Goal: Task Accomplishment & Management: Manage account settings

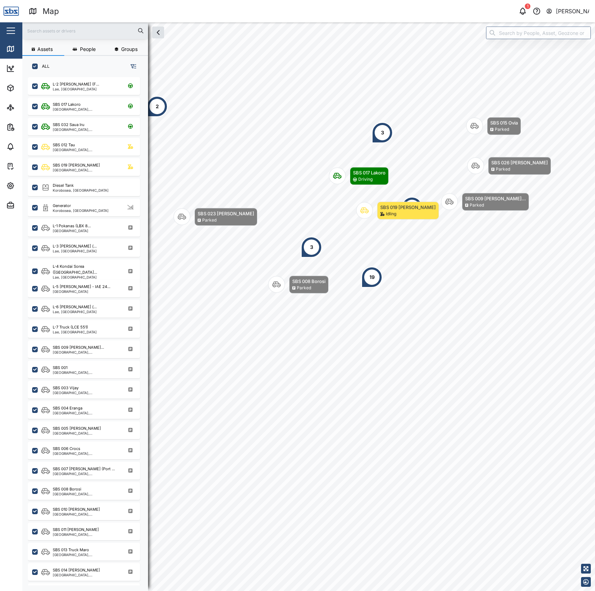
scroll to position [504, 108]
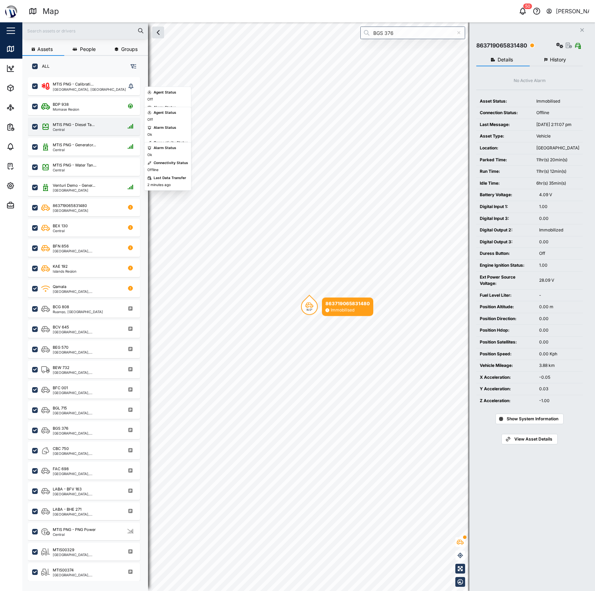
scroll to position [504, 108]
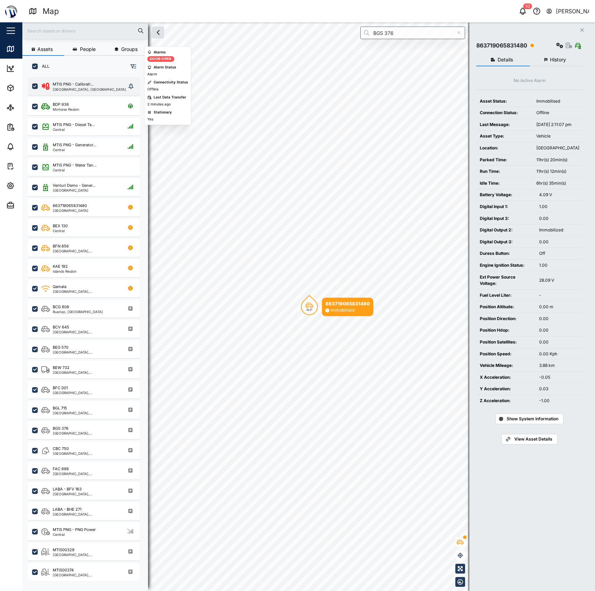
click at [83, 80] on div "MTIS PNG - Calibrati... [GEOGRAPHIC_DATA], [GEOGRAPHIC_DATA]" at bounding box center [84, 86] width 112 height 18
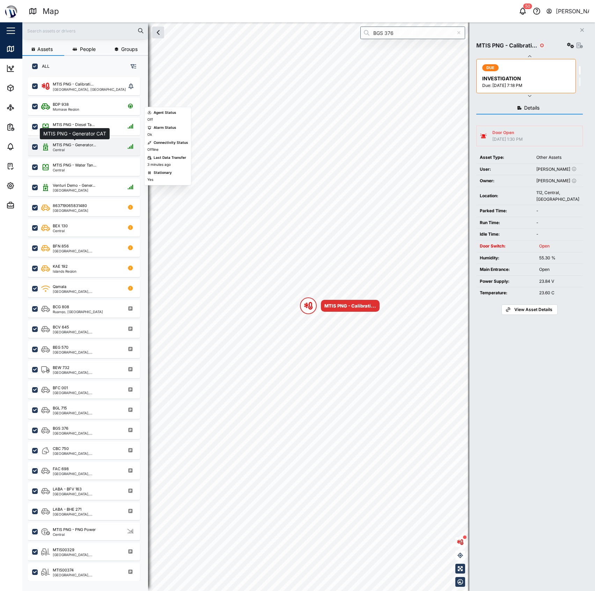
click at [89, 144] on div "MTIS PNG - Generator..." at bounding box center [74, 145] width 43 height 6
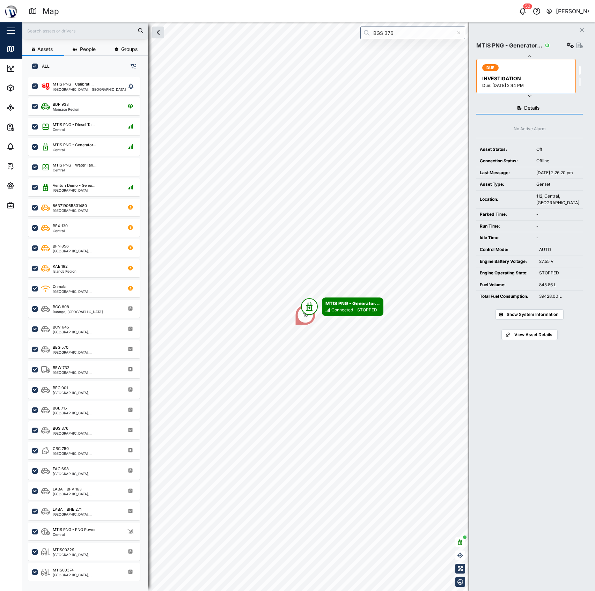
click at [544, 324] on div "Show System Information" at bounding box center [529, 313] width 107 height 22
click at [546, 320] on span "Show System Information" at bounding box center [533, 315] width 52 height 10
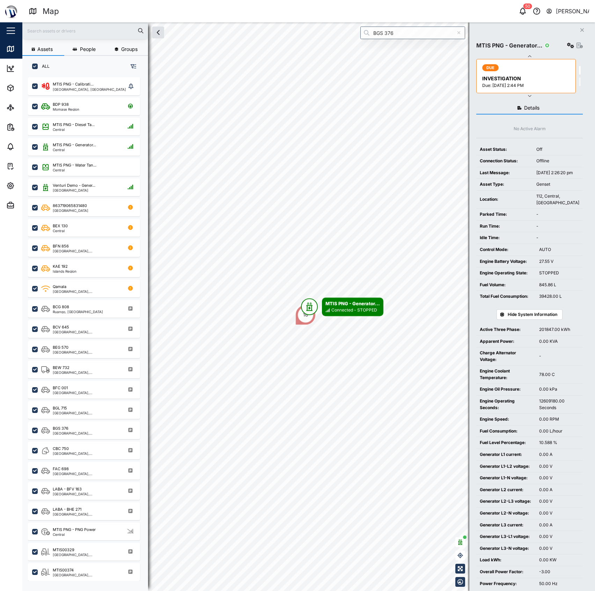
scroll to position [38, 0]
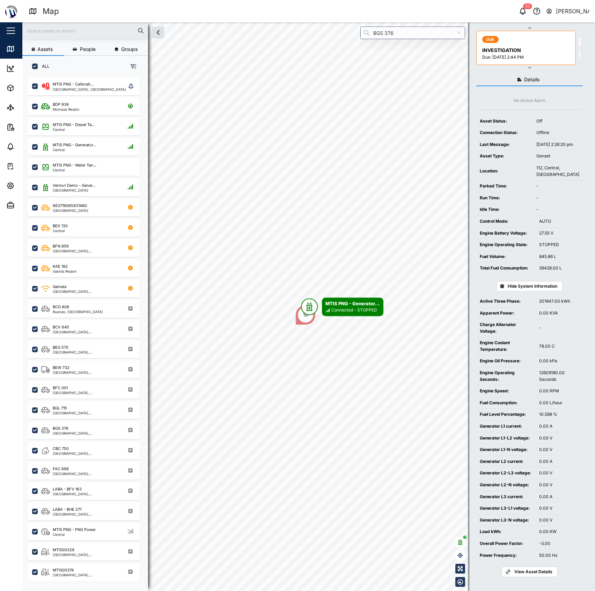
click at [542, 285] on span "Hide System Information" at bounding box center [533, 287] width 50 height 10
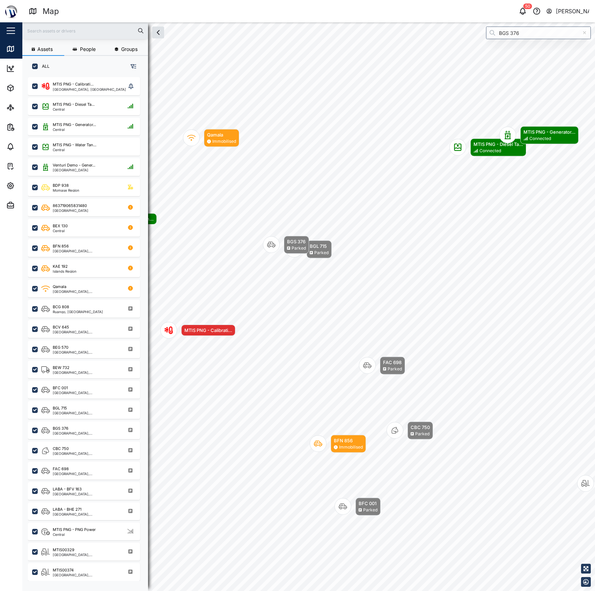
drag, startPoint x: 522, startPoint y: 21, endPoint x: 521, endPoint y: 28, distance: 7.3
click at [522, 21] on header "Map 50 [PERSON_NAME]" at bounding box center [297, 11] width 595 height 22
click at [520, 36] on input "BGS 376" at bounding box center [538, 33] width 105 height 13
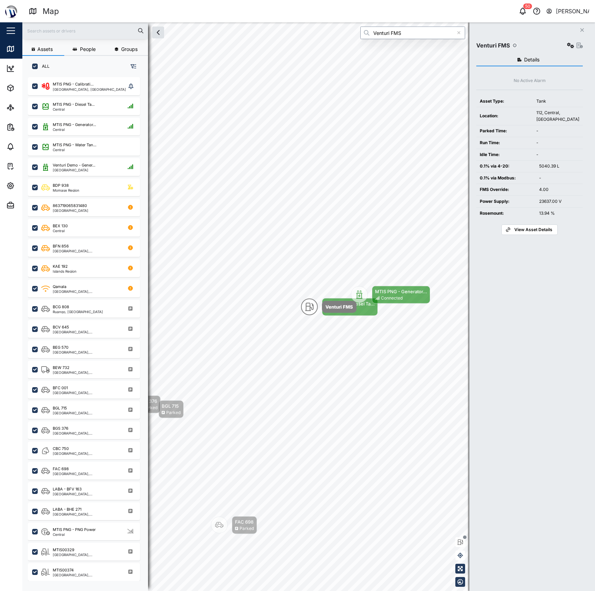
type input "Venturi FMS"
click at [566, 48] on button "button" at bounding box center [571, 46] width 10 height 10
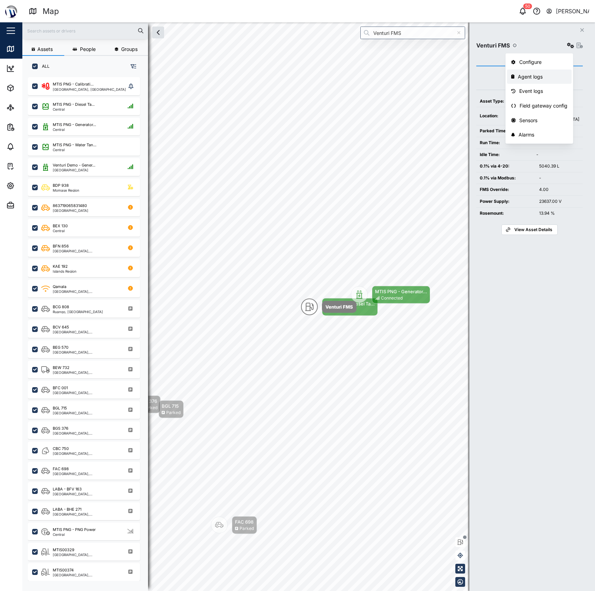
click at [550, 78] on div "Agent logs" at bounding box center [543, 77] width 50 height 8
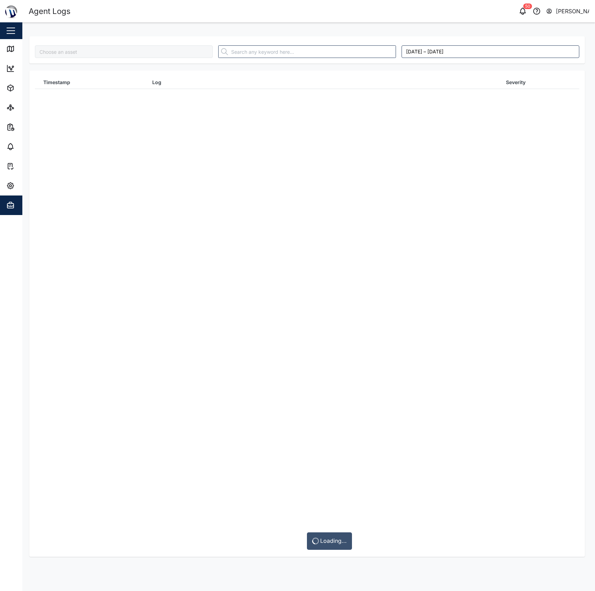
type input "Venturi FMS"
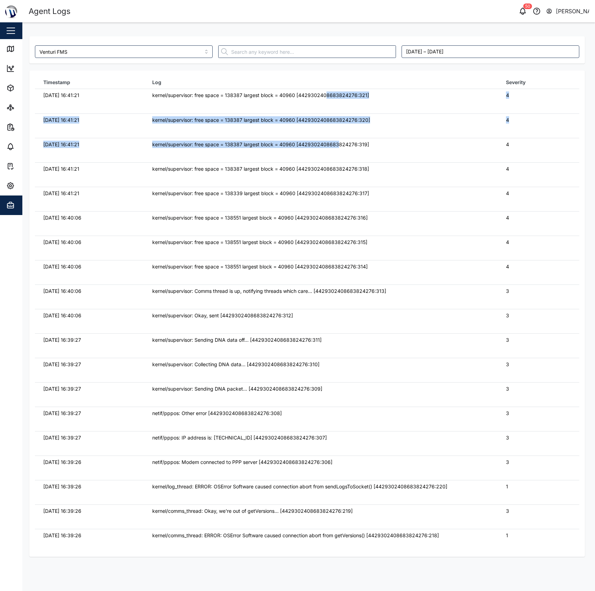
drag, startPoint x: 324, startPoint y: 97, endPoint x: 338, endPoint y: 142, distance: 47.5
click at [338, 89] on tbody "[DATE] 16:41:21 kernel/supervisor: free space = 138387 largest block = 40960 [4…" at bounding box center [307, 89] width 545 height 0
click at [338, 142] on div "kernel/supervisor: free space = 138387 largest block = 40960 [44293024086838242…" at bounding box center [320, 145] width 337 height 8
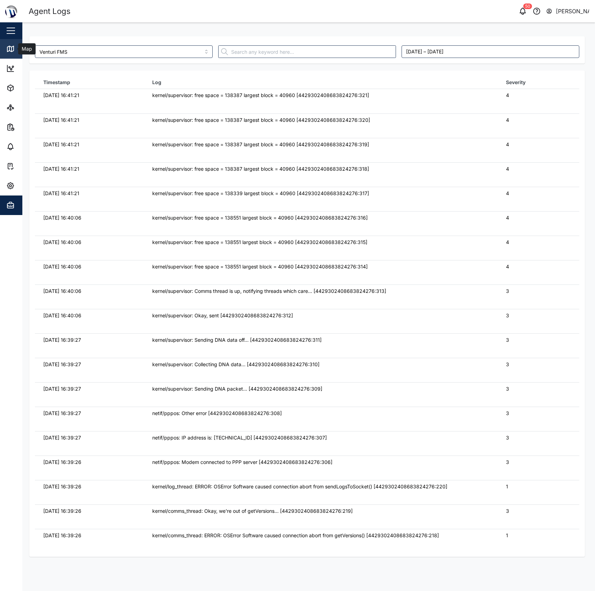
click at [12, 50] on icon at bounding box center [10, 49] width 8 height 8
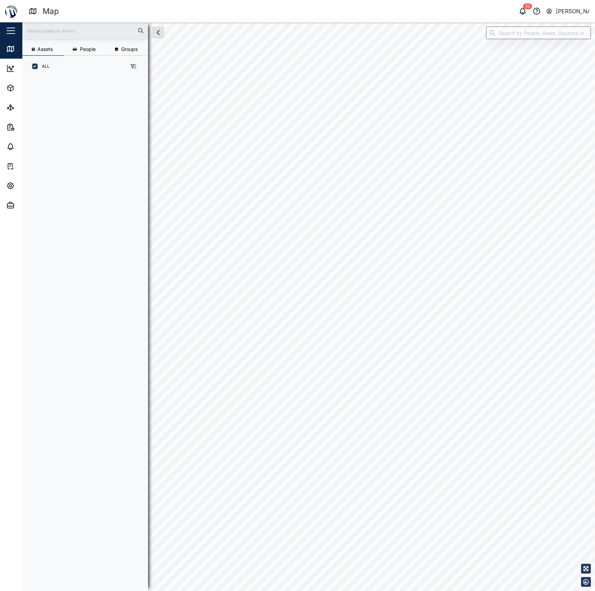
scroll to position [504, 108]
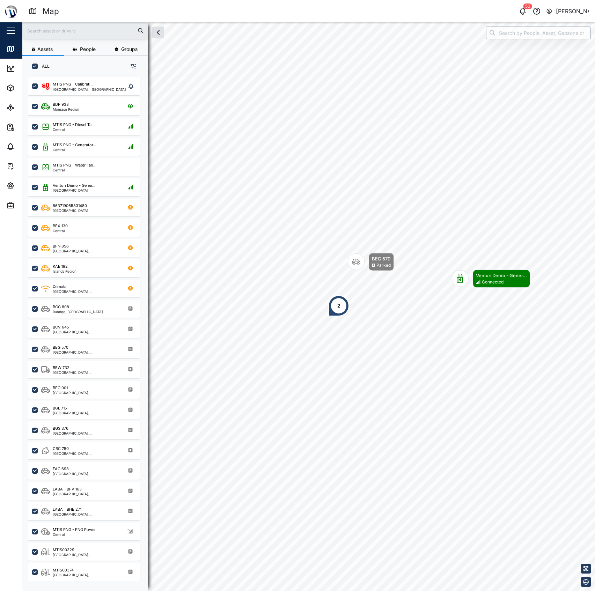
click at [548, 36] on input "search" at bounding box center [538, 33] width 105 height 13
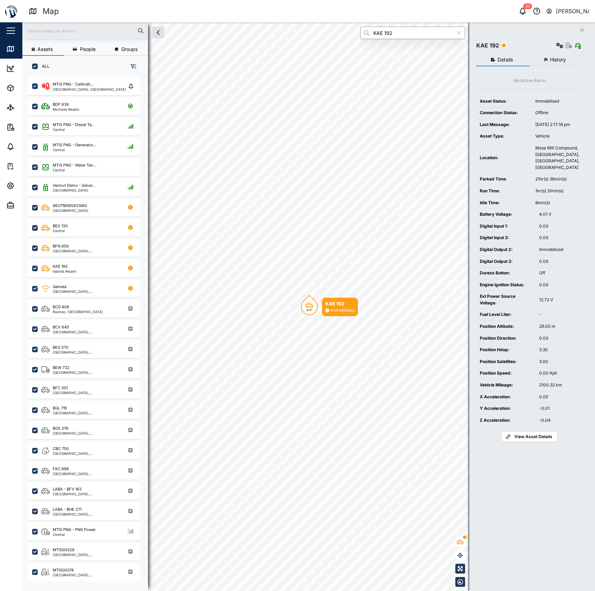
type input "KAE 192"
click at [533, 54] on button "History" at bounding box center [556, 60] width 53 height 13
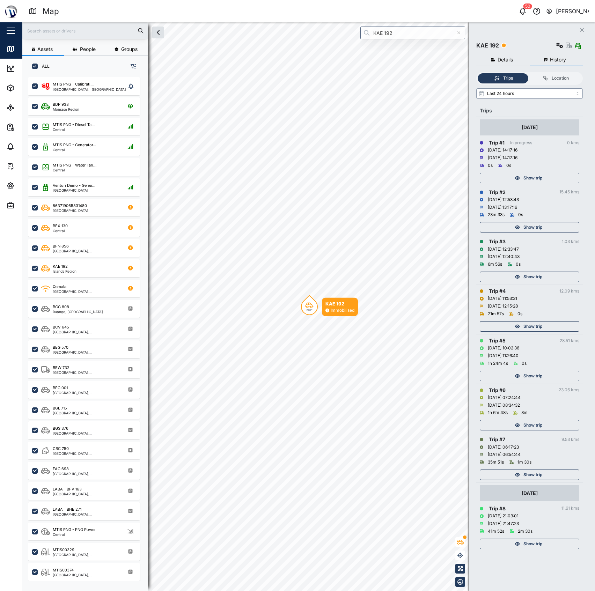
click at [518, 90] on input "Last 24 hours" at bounding box center [529, 93] width 107 height 10
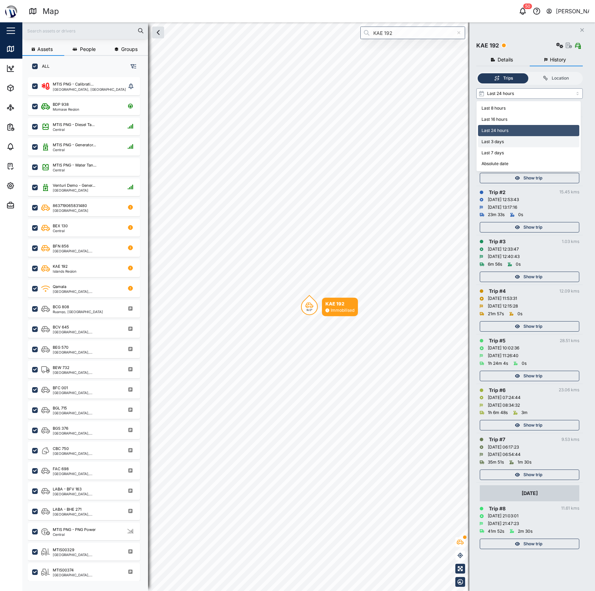
type input "Last 3 days"
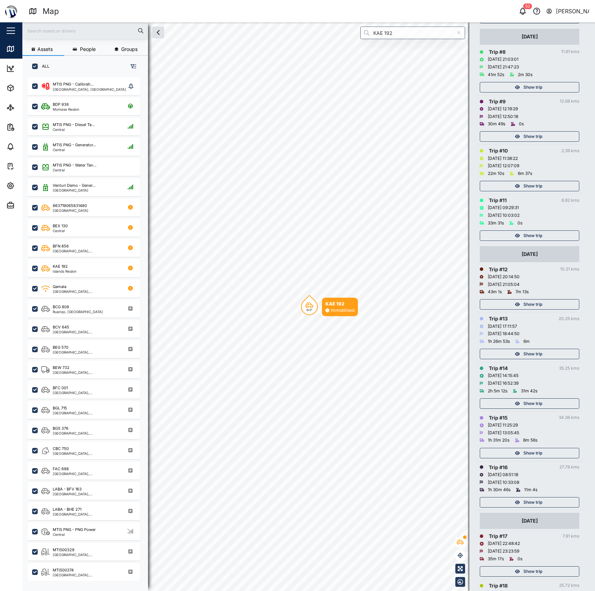
scroll to position [466, 0]
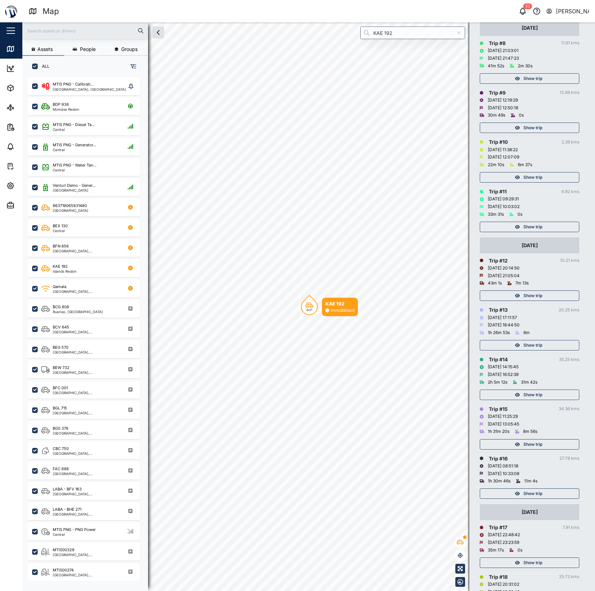
click at [539, 496] on span "Show trip" at bounding box center [533, 494] width 19 height 10
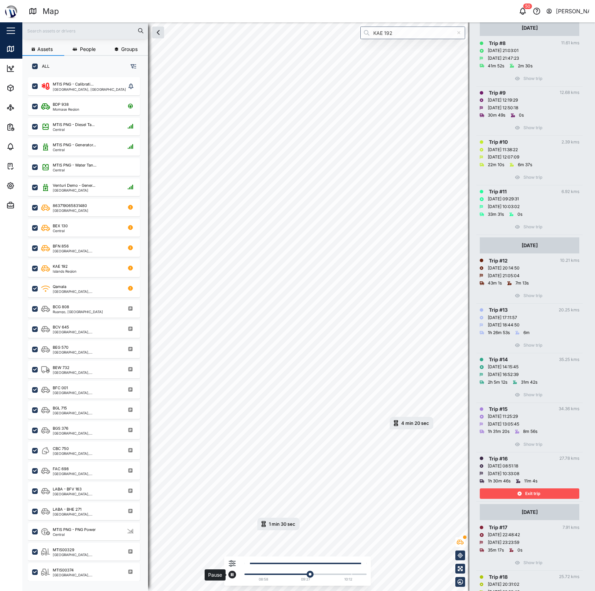
click at [229, 577] on button "button" at bounding box center [232, 575] width 8 height 8
drag, startPoint x: 520, startPoint y: 494, endPoint x: 527, endPoint y: 446, distance: 48.1
click at [520, 494] on icon "button" at bounding box center [520, 494] width 4 height 4
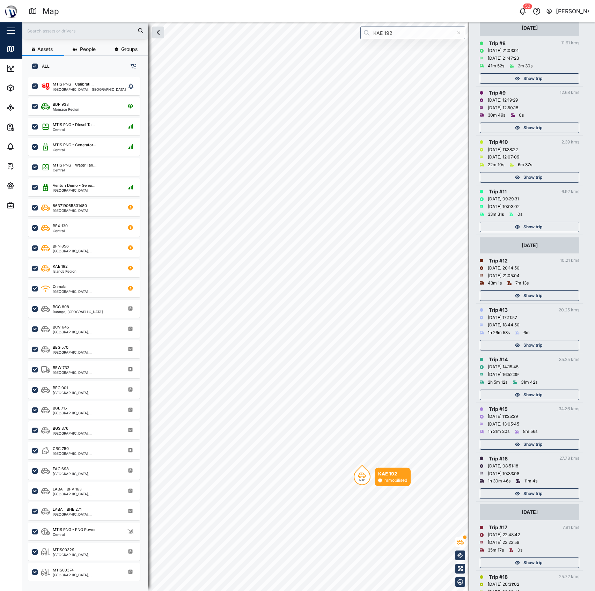
click at [529, 442] on span "Show trip" at bounding box center [533, 445] width 19 height 10
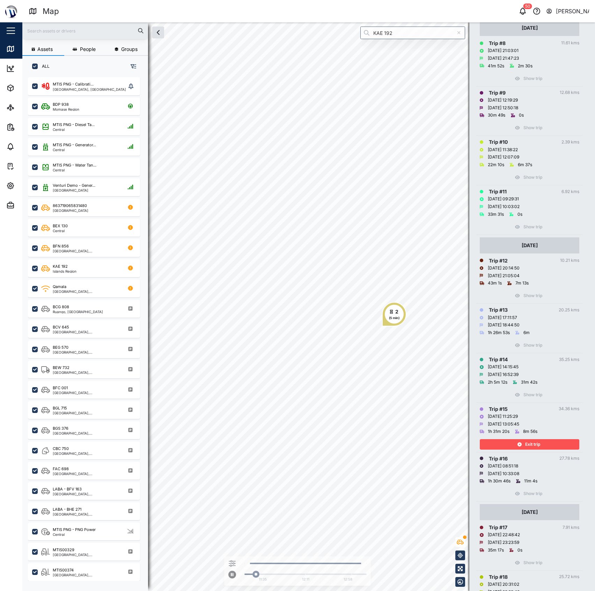
click at [534, 446] on span "Exit trip" at bounding box center [532, 445] width 15 height 10
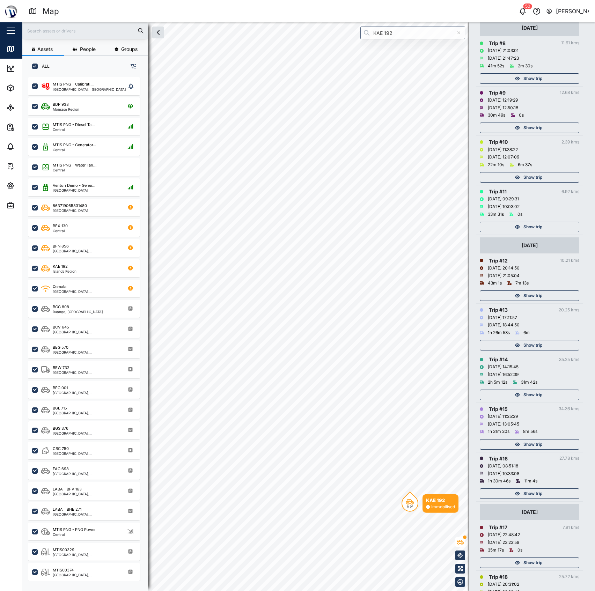
click at [534, 446] on span "Show trip" at bounding box center [533, 445] width 19 height 10
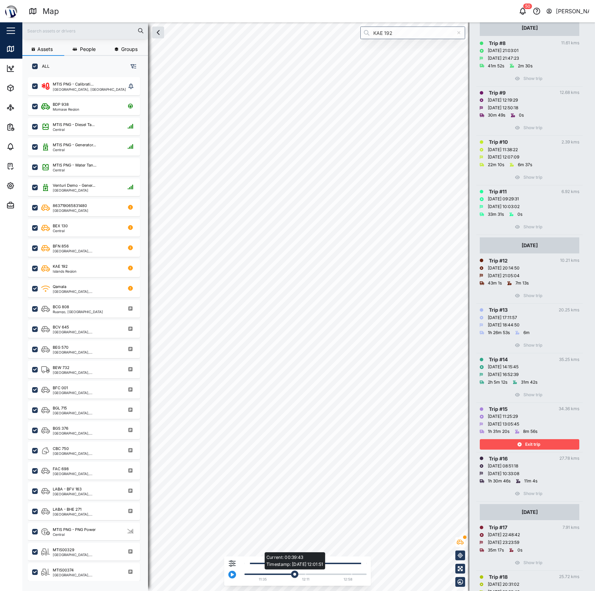
click at [294, 575] on div "Current: 00:39:43 Timestamp: [DATE] 12:01:51" at bounding box center [305, 574] width 115 height 1
click at [309, 573] on div "Current: 00:44:49 Timestamp: [DATE] 12:02:28" at bounding box center [305, 574] width 122 height 3
click at [320, 573] on div "Current: 00:56:01 Timestamp: [DATE] 12:14:10" at bounding box center [305, 574] width 122 height 3
click at [334, 574] on div "Current: 01:14:18 Timestamp: [DATE] 12:49:43" at bounding box center [305, 574] width 115 height 1
drag, startPoint x: 342, startPoint y: 575, endPoint x: 346, endPoint y: 576, distance: 4.3
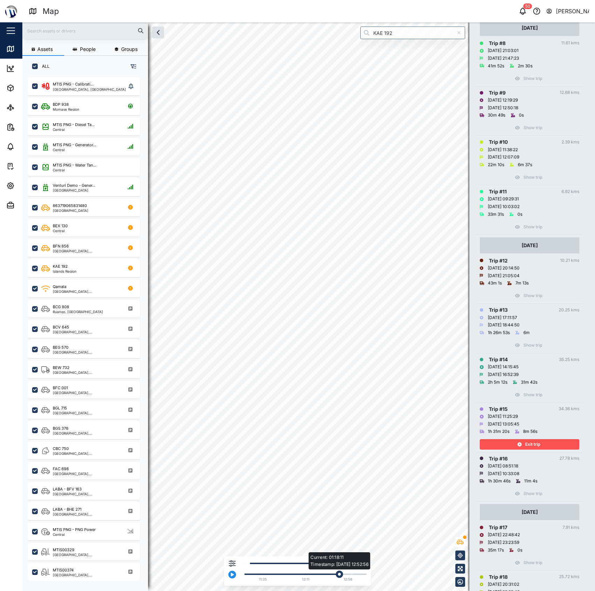
click at [342, 575] on div "Current: 01:18:11 Timestamp: [DATE] 12:52:56" at bounding box center [305, 574] width 115 height 1
click at [350, 576] on div "Current: 01:27:28 Timestamp: [DATE] 12:56:31 11:35 12:11 12:58" at bounding box center [304, 573] width 126 height 22
drag, startPoint x: 354, startPoint y: 573, endPoint x: 357, endPoint y: 576, distance: 4.0
click at [354, 574] on div "11:35 12:11 12:58" at bounding box center [304, 573] width 126 height 22
click at [360, 576] on div "Current: 01:28:31 Timestamp: [DATE] 12:57:57" at bounding box center [305, 574] width 122 height 3
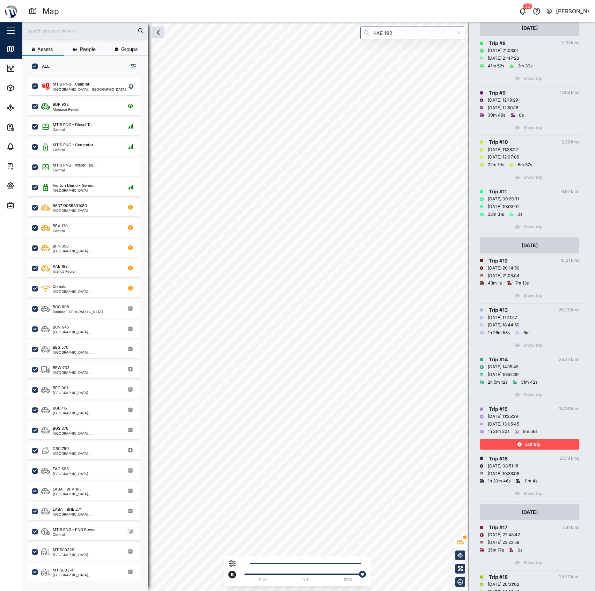
click at [229, 575] on button "button" at bounding box center [232, 575] width 8 height 8
click at [543, 441] on div "Exit trip" at bounding box center [528, 445] width 91 height 10
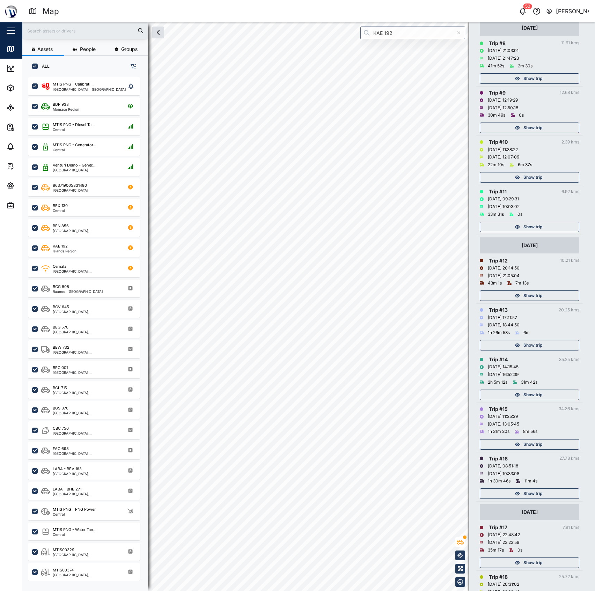
click at [546, 393] on div "Show trip" at bounding box center [528, 395] width 91 height 10
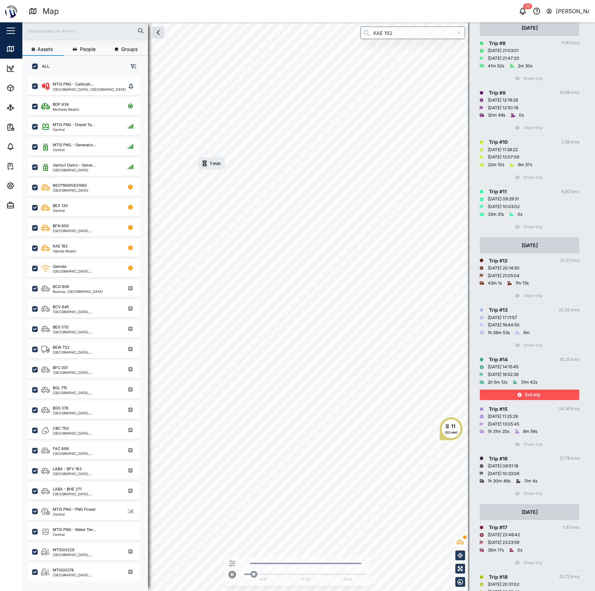
click at [546, 393] on div "Exit trip" at bounding box center [528, 395] width 91 height 10
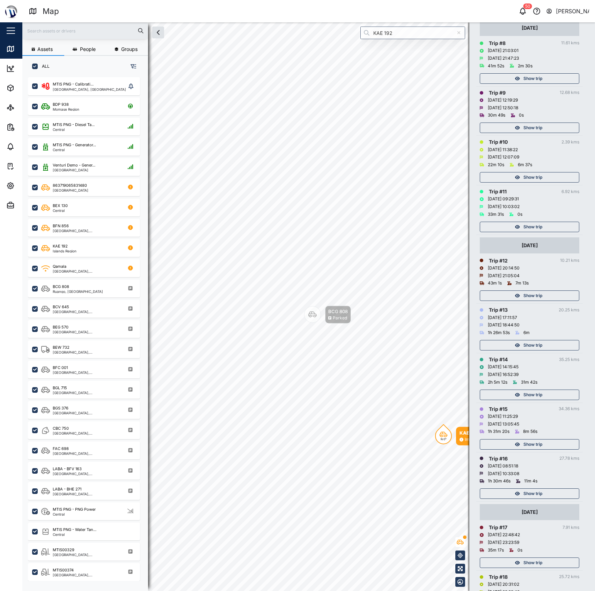
click at [533, 396] on span "Show trip" at bounding box center [533, 395] width 19 height 10
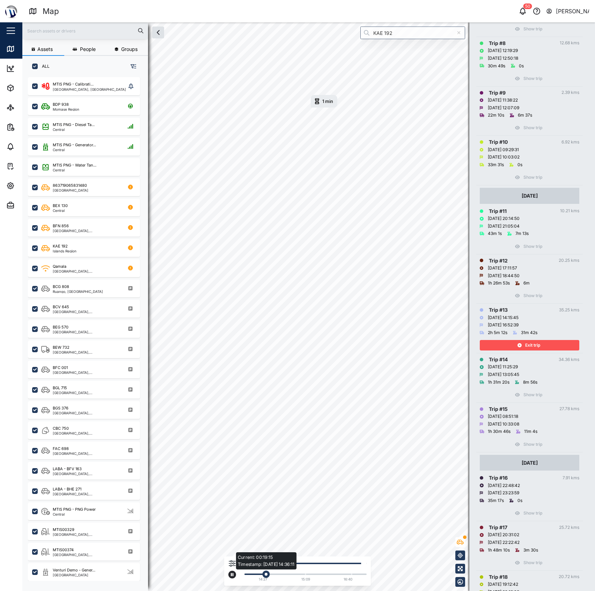
click at [280, 574] on div "Current: 00:19:15 Timestamp: [DATE] 14:36:11" at bounding box center [305, 574] width 115 height 1
click at [357, 22] on div "11 (32 min)" at bounding box center [308, 22] width 573 height 0
click at [300, 574] on div "Current: 01:37:03 Timestamp: [DATE] 15:05:24" at bounding box center [305, 574] width 115 height 1
drag, startPoint x: 306, startPoint y: 575, endPoint x: 316, endPoint y: 576, distance: 10.6
click at [311, 576] on div "Current: 01:43:00 Timestamp: [DATE] 15:10:11" at bounding box center [305, 574] width 122 height 3
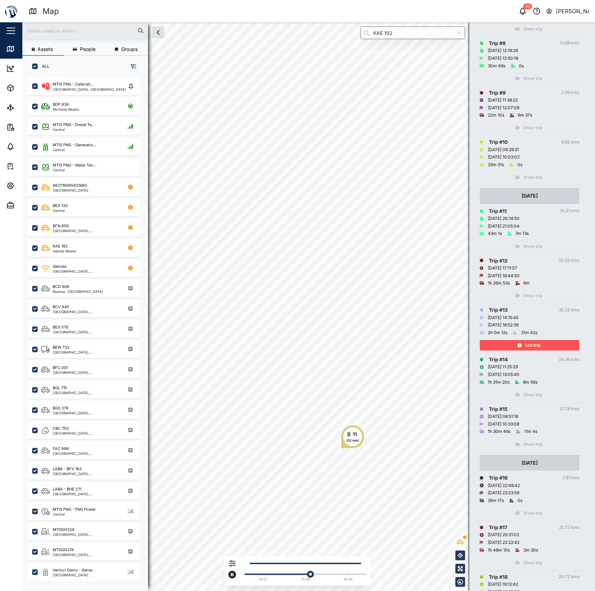
click at [317, 576] on div "14:27 15:09 16:40" at bounding box center [304, 573] width 126 height 22
click at [320, 577] on div "14:27 15:09 16:40" at bounding box center [304, 573] width 126 height 22
click at [322, 575] on div "Current: 01:48:14 Timestamp: [DATE] 15:16:23" at bounding box center [305, 574] width 115 height 1
click at [322, 575] on div "Current: 01:56:13 Timestamp: [DATE] 15:33:47" at bounding box center [320, 574] width 7 height 7
drag, startPoint x: 322, startPoint y: 574, endPoint x: 327, endPoint y: 574, distance: 5.2
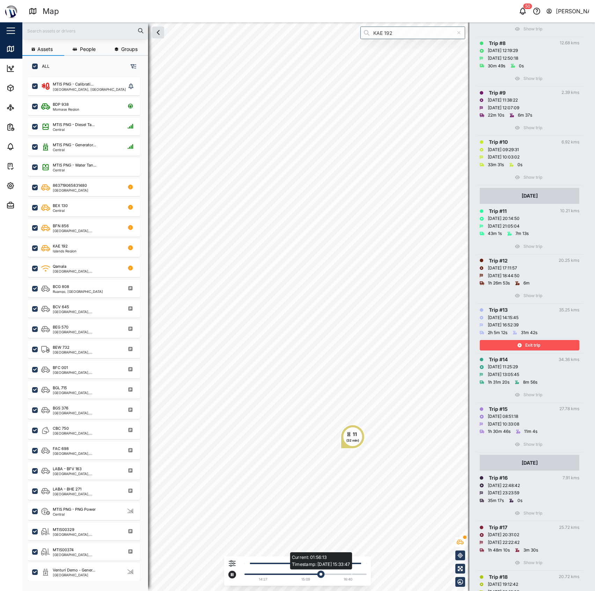
click at [324, 574] on div "Current: 01:56:13 Timestamp: [DATE] 15:33:47" at bounding box center [320, 574] width 7 height 7
drag, startPoint x: 327, startPoint y: 574, endPoint x: 331, endPoint y: 574, distance: 3.8
click at [331, 574] on div "Current: 02:01:27 Timestamp: [DATE] 16:05:04" at bounding box center [305, 574] width 115 height 1
click at [331, 574] on div "Current: 02:04:08 Timestamp: [DATE] 16:11:26" at bounding box center [329, 574] width 7 height 7
drag, startPoint x: 331, startPoint y: 574, endPoint x: 335, endPoint y: 574, distance: 4.2
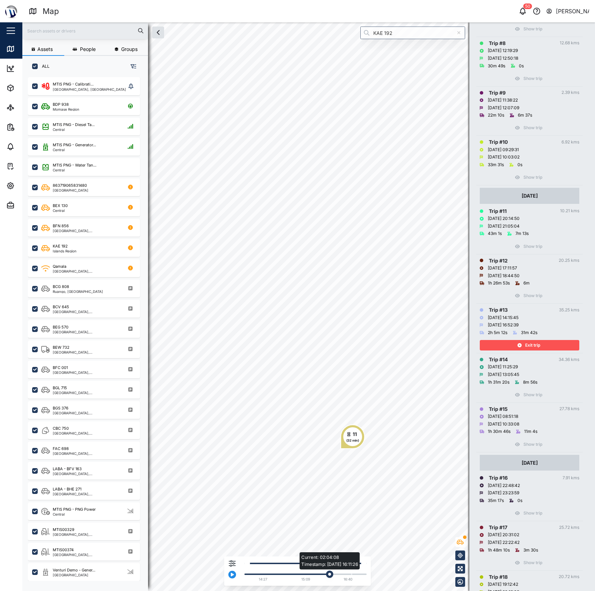
click at [333, 574] on div "Current: 02:04:08 Timestamp: [DATE] 16:11:26" at bounding box center [329, 574] width 7 height 7
drag, startPoint x: 336, startPoint y: 574, endPoint x: 340, endPoint y: 574, distance: 3.8
click at [335, 574] on div "Current: 02:05:24 Timestamp: [DATE] 16:12:19" at bounding box center [331, 574] width 7 height 7
click at [340, 574] on div "Current: 02:09:36 Timestamp: [DATE] 16:18:55" at bounding box center [337, 574] width 7 height 7
drag, startPoint x: 342, startPoint y: 574, endPoint x: 346, endPoint y: 574, distance: 4.2
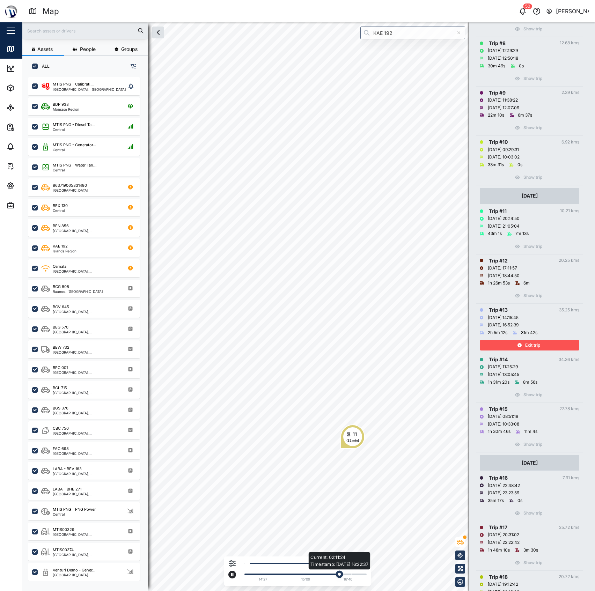
click at [345, 574] on div "Current: 02:11:24 Timestamp: [DATE] 16:22:37" at bounding box center [305, 574] width 115 height 1
click at [349, 574] on div "Current: 02:16:25 Timestamp: [DATE] 16:33:19" at bounding box center [305, 574] width 115 height 1
click at [350, 574] on div "Current: 02:16:25 Timestamp: [DATE] 16:33:19" at bounding box center [305, 574] width 115 height 1
click at [351, 574] on div "Current: 02:19:21 Timestamp: [DATE] 16:34:21" at bounding box center [305, 574] width 115 height 1
click at [354, 574] on div "Current: 02:22:20 Timestamp: [DATE] 16:37:34" at bounding box center [305, 574] width 115 height 1
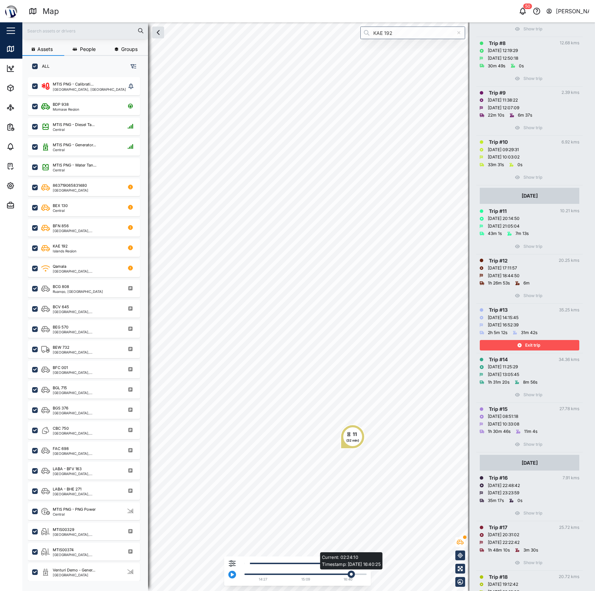
click at [354, 574] on div "Current: 02:24:10 Timestamp: [DATE] 16:40:25" at bounding box center [351, 574] width 7 height 7
click at [356, 574] on div "Current: 02:24:10 Timestamp: [DATE] 16:40:25" at bounding box center [305, 574] width 115 height 1
click at [359, 574] on div "Current: 02:26:17 Timestamp: [DATE] 16:42:07" at bounding box center [305, 574] width 115 height 1
click at [360, 574] on div "Current: 02:29:34 Timestamp: [DATE] 16:44:35" at bounding box center [305, 574] width 115 height 1
click at [363, 575] on div "Current: 02:30:56 Timestamp: [DATE] 16:49:04" at bounding box center [305, 574] width 115 height 1
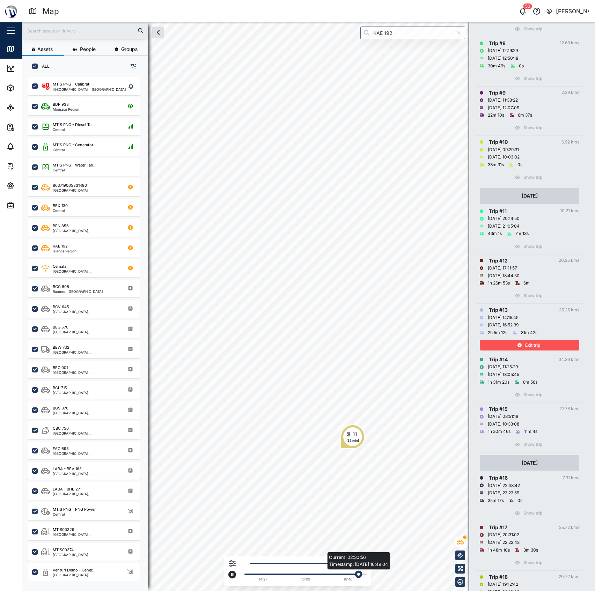
click at [363, 575] on div "Current: 02:30:56 Timestamp: [DATE] 16:49:04" at bounding box center [305, 574] width 115 height 1
click at [363, 575] on div "Current: 02:34:06 Timestamp: [DATE] 16:50:30" at bounding box center [305, 574] width 115 height 1
click at [370, 576] on div "14:27 15:09 16:40" at bounding box center [297, 571] width 147 height 29
click at [529, 355] on td "Trip # 14 34.36 kms [DATE] 11:25:29 [DATE] 13:05:45 1h 31m 20s 8m 56s Show trip" at bounding box center [529, 378] width 107 height 50
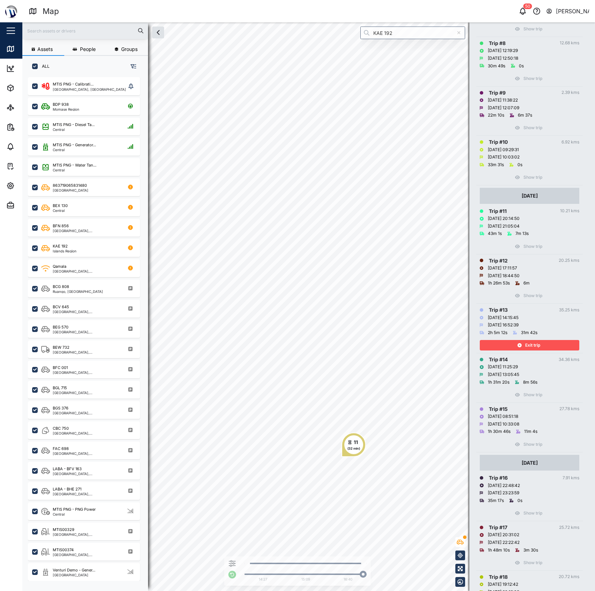
click at [534, 343] on span "Exit trip" at bounding box center [532, 346] width 15 height 10
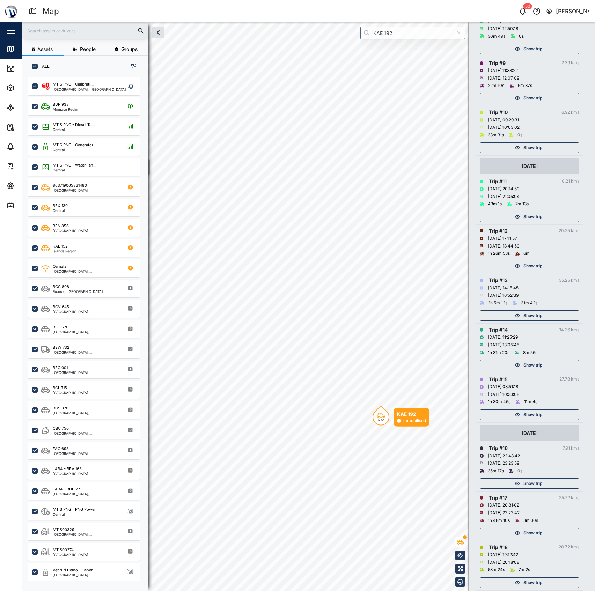
scroll to position [605, 0]
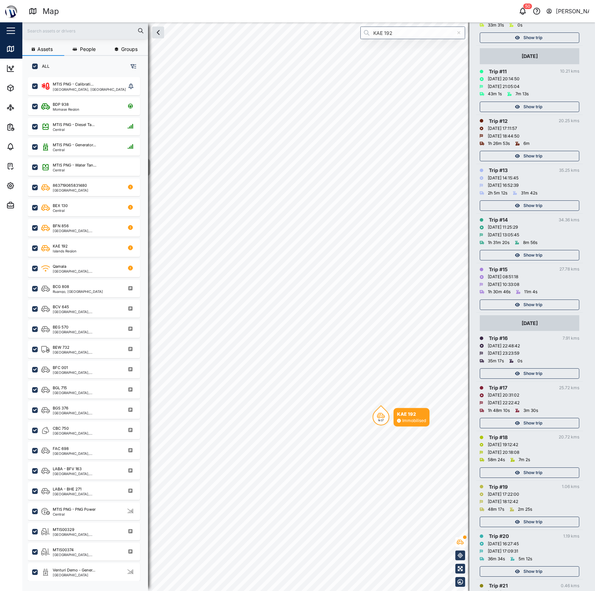
click at [532, 304] on span "Show trip" at bounding box center [533, 305] width 19 height 10
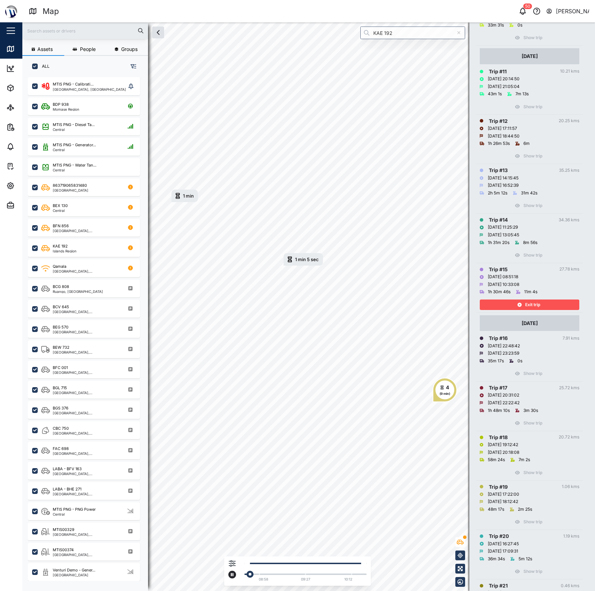
click at [284, 572] on div "08:58 09:27 10:12" at bounding box center [304, 573] width 126 height 22
click at [285, 572] on div "08:58 09:27 10:12" at bounding box center [304, 573] width 126 height 22
click at [285, 576] on div "Current: 00:14:05 Timestamp: [DATE] 08:53:56" at bounding box center [305, 574] width 122 height 3
click at [293, 576] on div "Current: 00:55:30 Timestamp: [DATE] 09:21:48" at bounding box center [305, 574] width 122 height 3
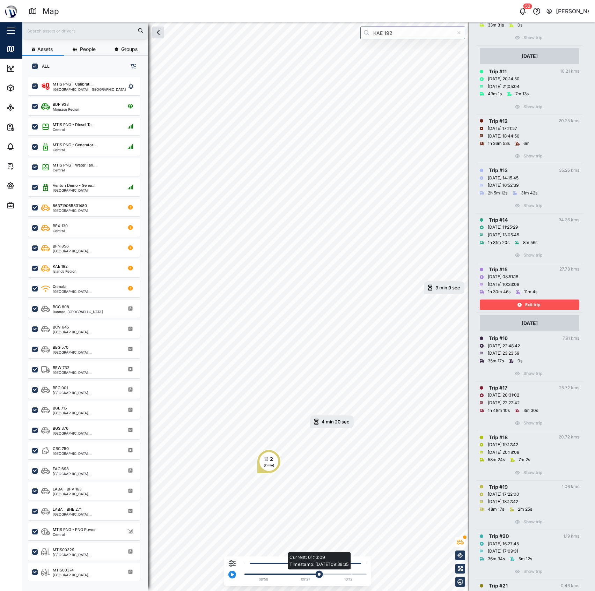
click at [320, 575] on div "Current: 01:13:09 Timestamp: [DATE] 09:38:35" at bounding box center [305, 574] width 115 height 1
click at [330, 574] on div "Current: 01:13:21 Timestamp: [DATE] 09:38:44" at bounding box center [305, 574] width 115 height 1
click at [342, 574] on div "Current: 01:20:31 Timestamp: [DATE] 09:53:00" at bounding box center [305, 574] width 115 height 1
click at [231, 559] on div "Filters 08:58 09:27 10:12" at bounding box center [297, 571] width 147 height 29
click at [230, 566] on icon "button" at bounding box center [232, 564] width 7 height 7
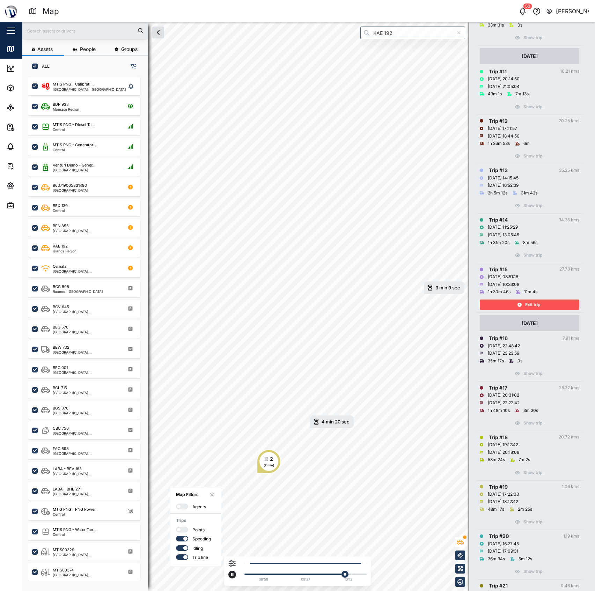
click at [231, 573] on button "button" at bounding box center [232, 575] width 8 height 8
click at [506, 303] on div "Exit trip" at bounding box center [528, 305] width 91 height 10
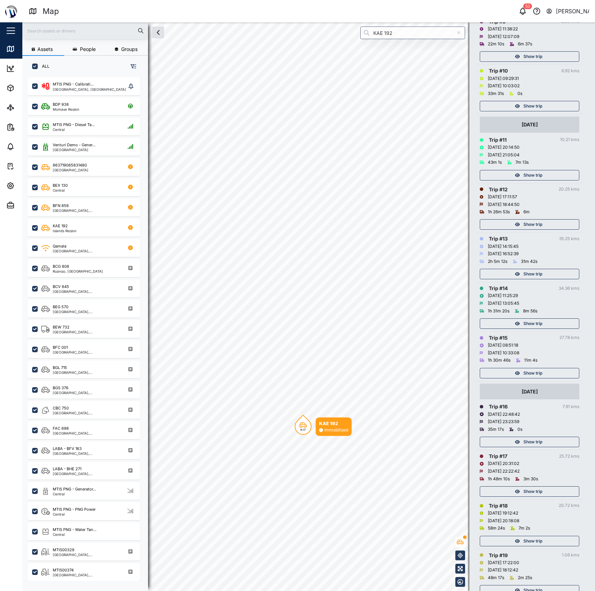
scroll to position [512, 0]
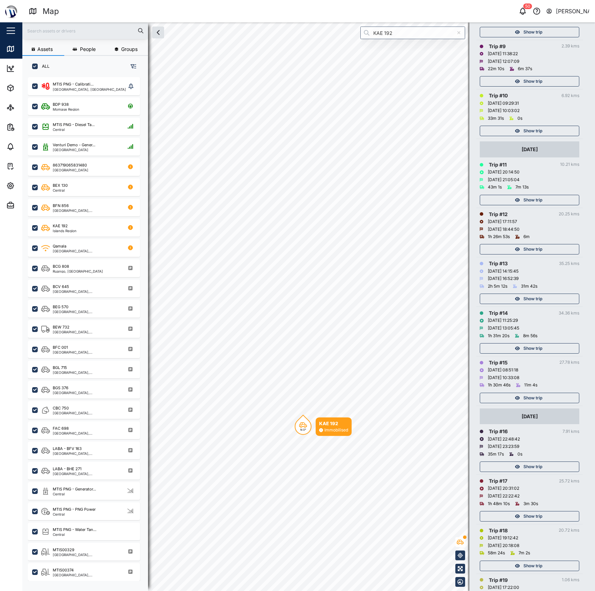
click at [548, 349] on div "Show trip" at bounding box center [528, 349] width 91 height 10
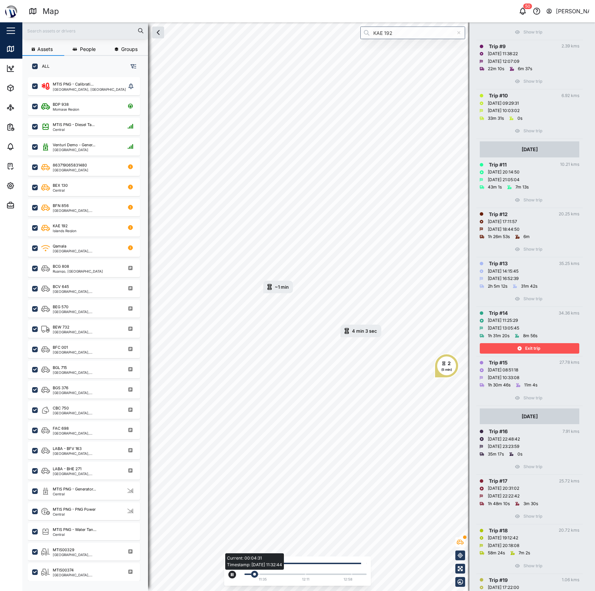
click at [263, 574] on div "Current: 00:04:31 Timestamp: [DATE] 11:32:44" at bounding box center [305, 574] width 115 height 1
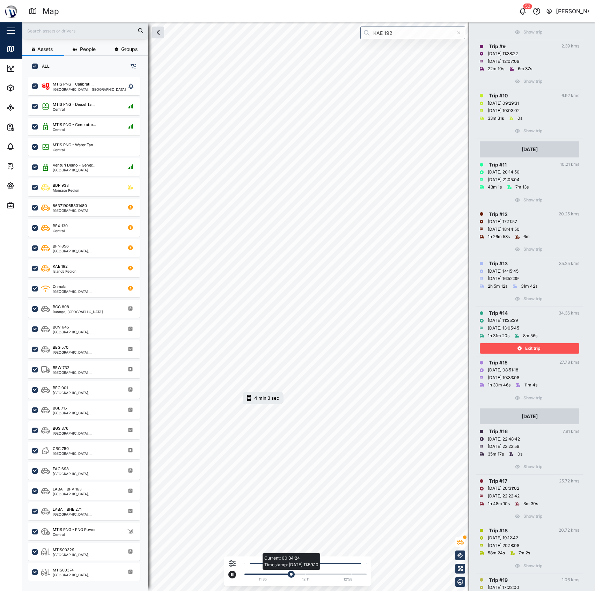
click at [296, 574] on div "Current: 00:34:24 Timestamp: [DATE] 11:59:10" at bounding box center [305, 574] width 115 height 1
click at [308, 574] on div "Current: 00:47:06 Timestamp: [DATE] 12:03:07" at bounding box center [305, 574] width 115 height 1
click at [298, 576] on div "Current: 00:56:09 Timestamp: [DATE] 12:14:44" at bounding box center [305, 574] width 122 height 3
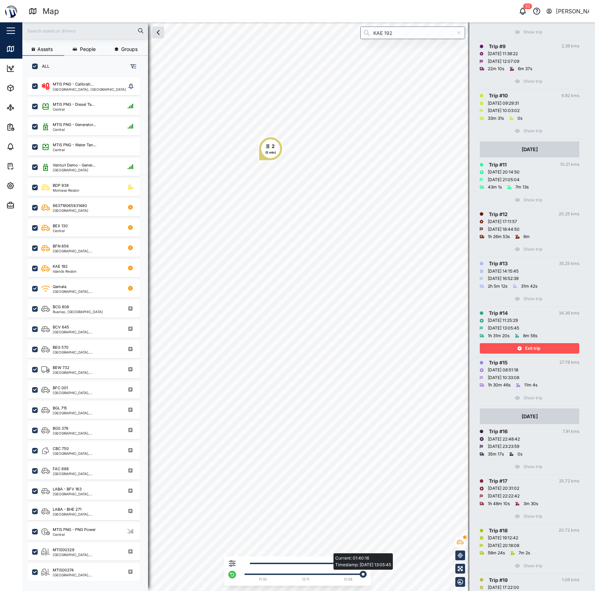
click at [317, 575] on div "Current: 01:40:16 Timestamp: [DATE] 13:05:45" at bounding box center [305, 574] width 115 height 1
drag, startPoint x: 317, startPoint y: 575, endPoint x: 308, endPoint y: 575, distance: 9.8
click at [314, 575] on div "Current: 01:04:08 Timestamp: [DATE] 12:26:38" at bounding box center [317, 574] width 7 height 7
drag, startPoint x: 305, startPoint y: 575, endPoint x: 299, endPoint y: 575, distance: 5.9
click at [301, 575] on div "Current: 00:56:52 Timestamp: [DATE] 12:15:23" at bounding box center [305, 574] width 115 height 1
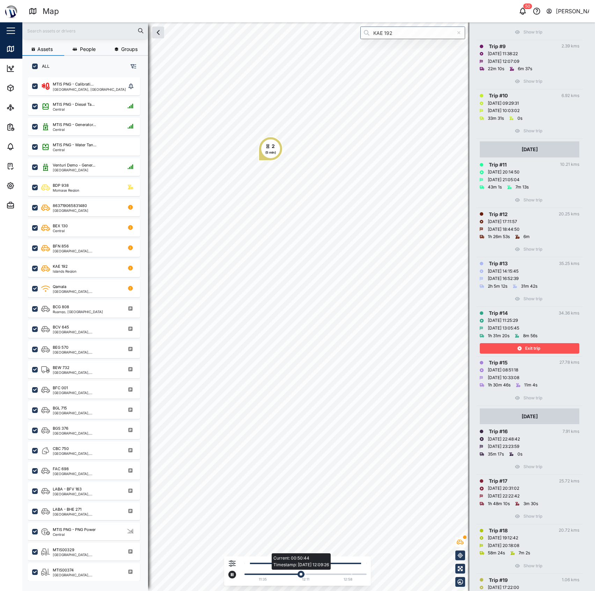
drag, startPoint x: 293, startPoint y: 576, endPoint x: 289, endPoint y: 576, distance: 4.2
click at [291, 575] on div "Current: 00:50:44 Timestamp: [DATE] 12:09:26" at bounding box center [305, 574] width 115 height 1
click at [289, 576] on div "Current: 00:33:33 Timestamp: [DATE] 11:58:40" at bounding box center [289, 574] width 7 height 7
click at [288, 576] on div "Current: 00:33:33 Timestamp: [DATE] 11:58:40" at bounding box center [289, 574] width 7 height 7
click at [283, 576] on div "Current: 00:33:33 Timestamp: [DATE] 11:58:40 11:35 12:11 12:58" at bounding box center [304, 573] width 126 height 22
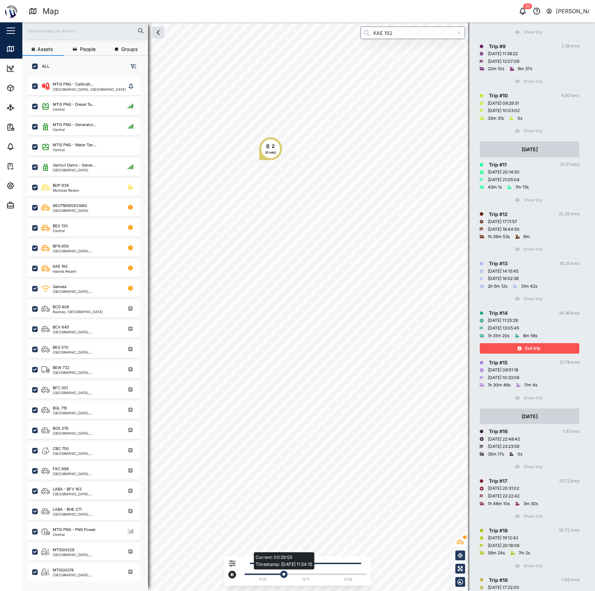
click at [281, 576] on div "Current: 00:29:53 Timestamp: [DATE] 11:54:15" at bounding box center [283, 574] width 7 height 7
drag, startPoint x: 280, startPoint y: 576, endPoint x: 276, endPoint y: 577, distance: 4.2
click at [277, 577] on div "Current: 00:21:58 Timestamp: [DATE] 11:52:49 11:35 12:11 12:58" at bounding box center [304, 573] width 126 height 22
click at [278, 577] on div "Current: 00:21:58 Timestamp: [DATE] 11:52:49" at bounding box center [281, 574] width 7 height 7
click at [275, 577] on div "Current: 00:15:42 Timestamp: [DATE] 11:50:35" at bounding box center [276, 574] width 7 height 7
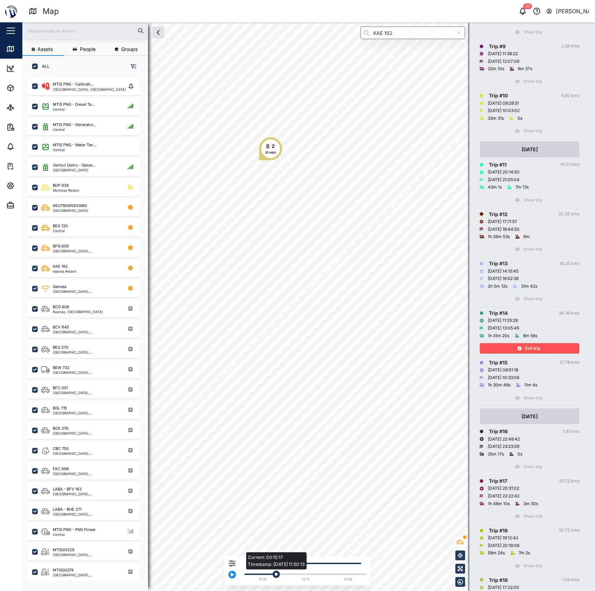
click at [275, 577] on div "Current: 00:15:17 Timestamp: [DATE] 11:50:13" at bounding box center [275, 574] width 7 height 7
click at [273, 577] on div "Current: 00:15:17 Timestamp: [DATE] 11:50:13" at bounding box center [275, 574] width 7 height 7
click at [271, 577] on div "11:35 12:11 12:58" at bounding box center [304, 573] width 126 height 22
click at [270, 577] on div "11:35 12:11 12:58" at bounding box center [304, 573] width 126 height 22
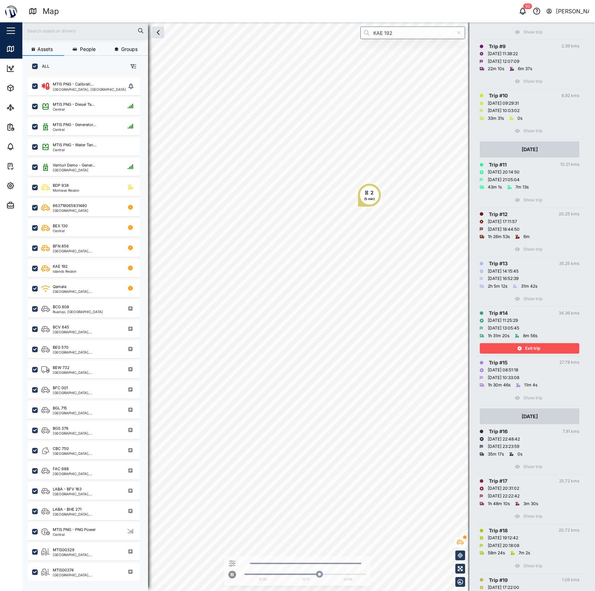
click at [516, 337] on icon at bounding box center [517, 336] width 4 height 4
click at [520, 348] on icon "button" at bounding box center [520, 348] width 4 height 4
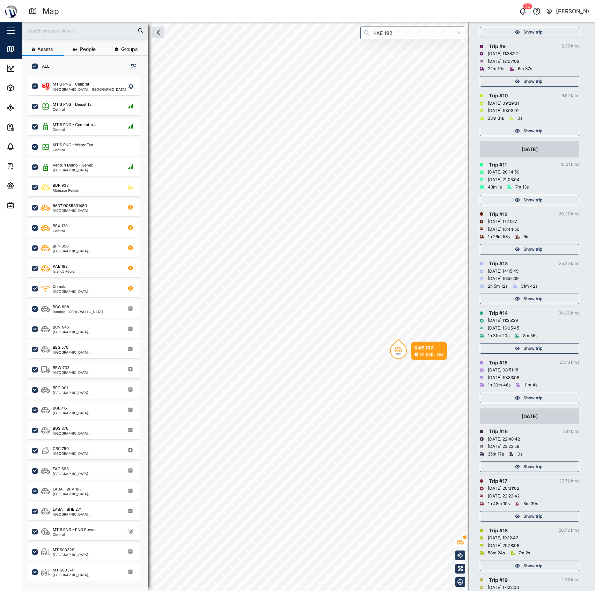
click at [510, 345] on div "Show trip" at bounding box center [528, 349] width 91 height 10
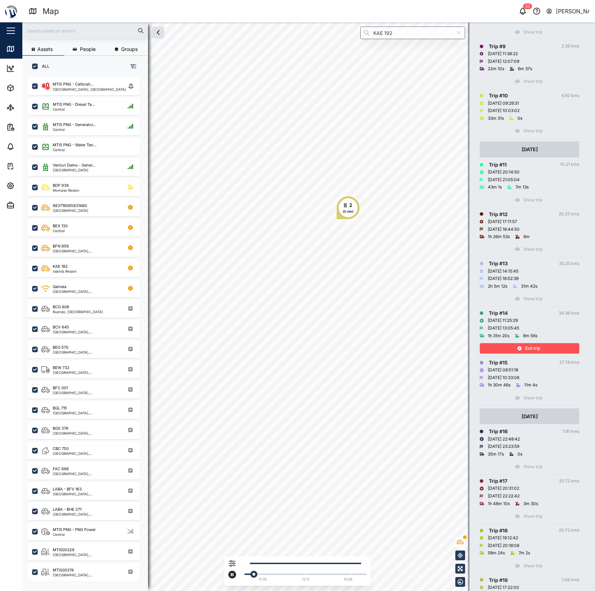
click at [355, 572] on div "11:35 12:11 12:58" at bounding box center [304, 573] width 126 height 22
click at [354, 576] on div "Current: 01:29:44 Timestamp: [DATE] 12:58:43" at bounding box center [305, 574] width 122 height 3
click at [537, 347] on span "Exit trip" at bounding box center [532, 349] width 15 height 10
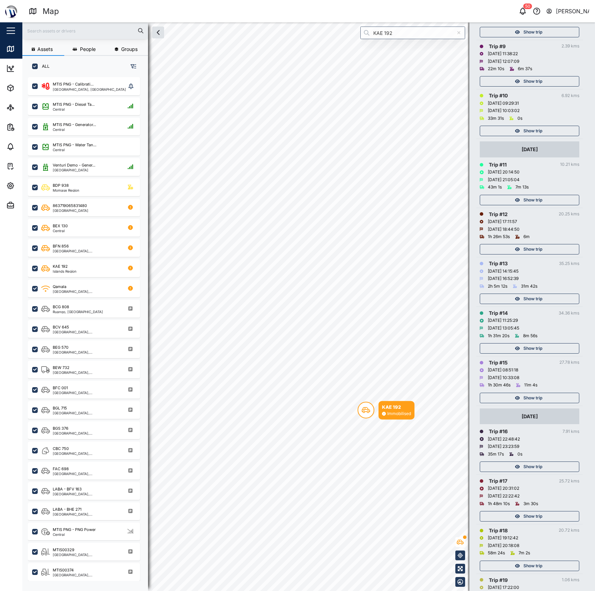
click at [527, 306] on td "Trip # 13 35.25 kms [DATE] 14:15:45 [DATE] 16:52:39 2h 5m 12s 31m 42s Show trip" at bounding box center [529, 282] width 107 height 50
click at [528, 299] on span "Show trip" at bounding box center [533, 299] width 19 height 10
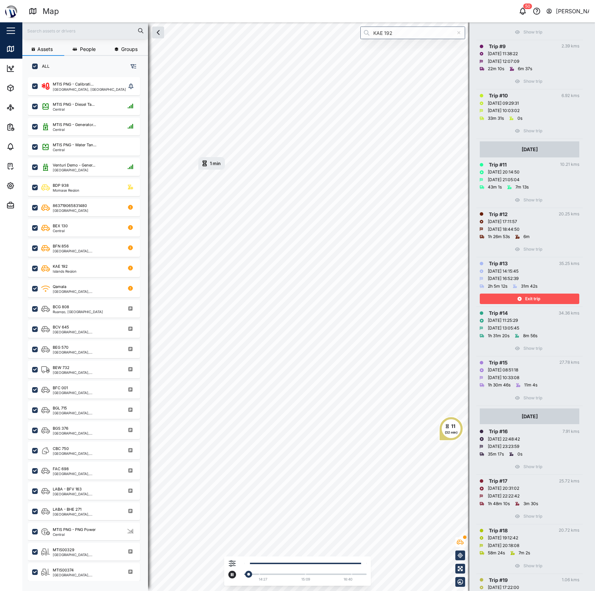
click at [321, 572] on div "14:27 15:09 16:40" at bounding box center [304, 573] width 126 height 22
click at [312, 574] on div at bounding box center [305, 574] width 115 height 1
click at [509, 307] on td "Trip # 13 35.25 kms [DATE] 14:15:45 [DATE] 16:52:39 2h 5m 12s 31m 42s Exit trip" at bounding box center [529, 282] width 107 height 50
drag, startPoint x: 510, startPoint y: 304, endPoint x: 520, endPoint y: 293, distance: 14.1
click at [510, 304] on div "Exit trip" at bounding box center [528, 299] width 91 height 10
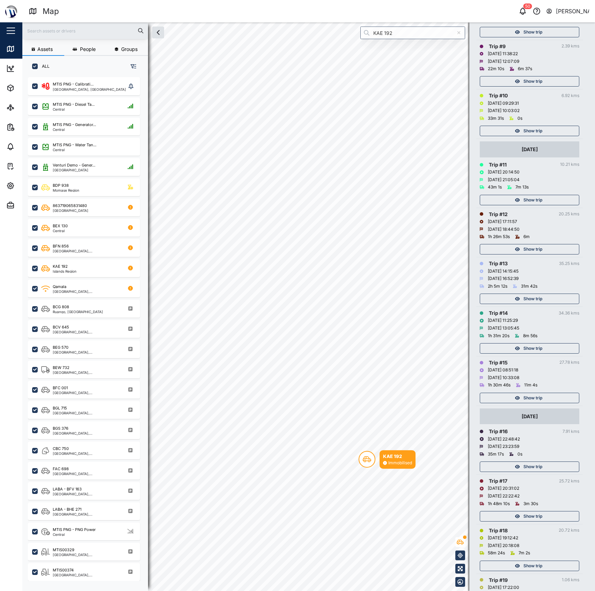
click at [520, 293] on div "Show trip" at bounding box center [530, 297] width 100 height 14
click at [534, 234] on div "1h 26m 53s 6m" at bounding box center [530, 237] width 100 height 8
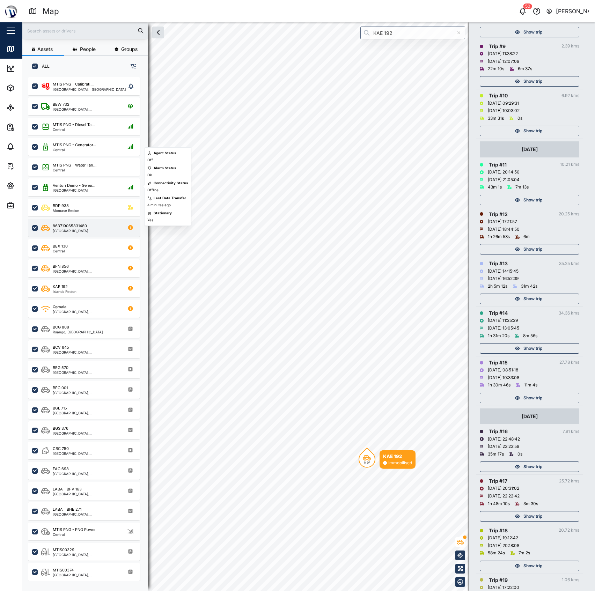
drag, startPoint x: 68, startPoint y: 205, endPoint x: 123, endPoint y: 218, distance: 57.0
click at [68, 205] on div "BDP 938" at bounding box center [61, 206] width 16 height 6
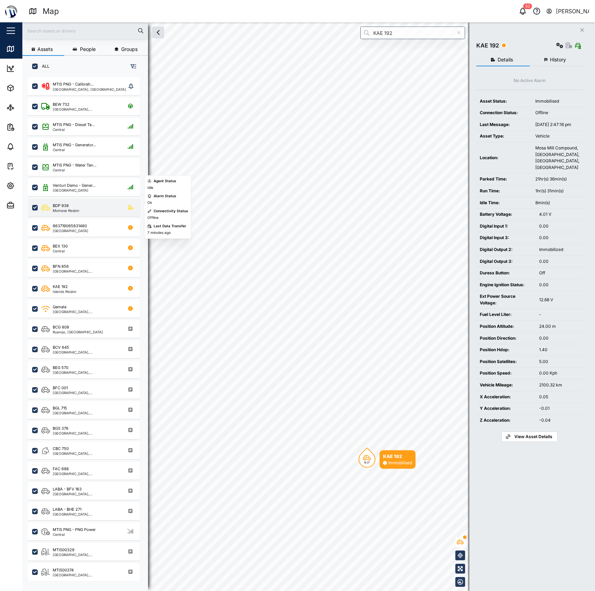
click at [105, 207] on div "BDP 938 [GEOGRAPHIC_DATA]" at bounding box center [88, 207] width 95 height 9
drag, startPoint x: 105, startPoint y: 207, endPoint x: 109, endPoint y: 210, distance: 4.7
click at [109, 210] on div "BDP 938 [GEOGRAPHIC_DATA]" at bounding box center [88, 207] width 95 height 9
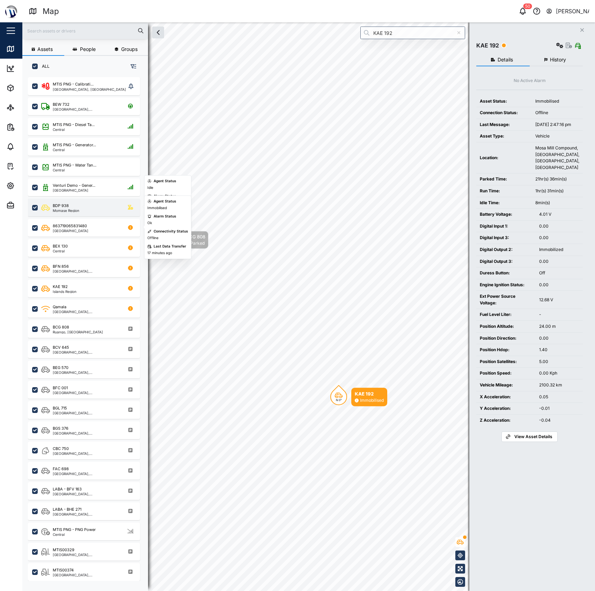
click at [94, 211] on div "BDP 938 [GEOGRAPHIC_DATA]" at bounding box center [88, 207] width 95 height 9
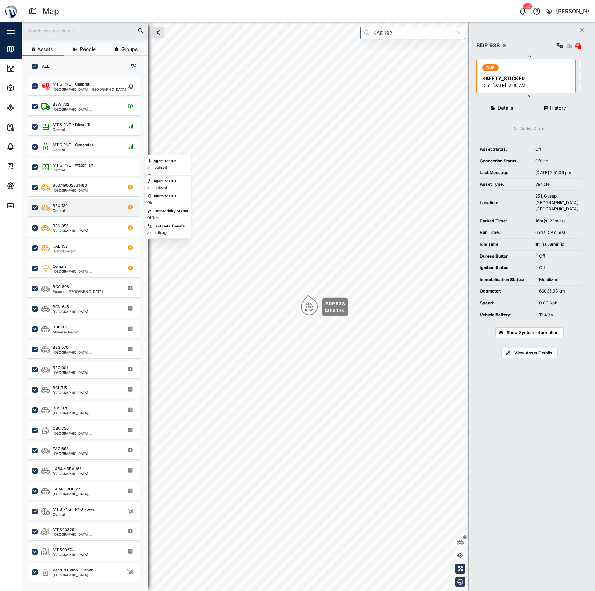
click at [95, 210] on div "BEX 130 Central" at bounding box center [88, 207] width 95 height 9
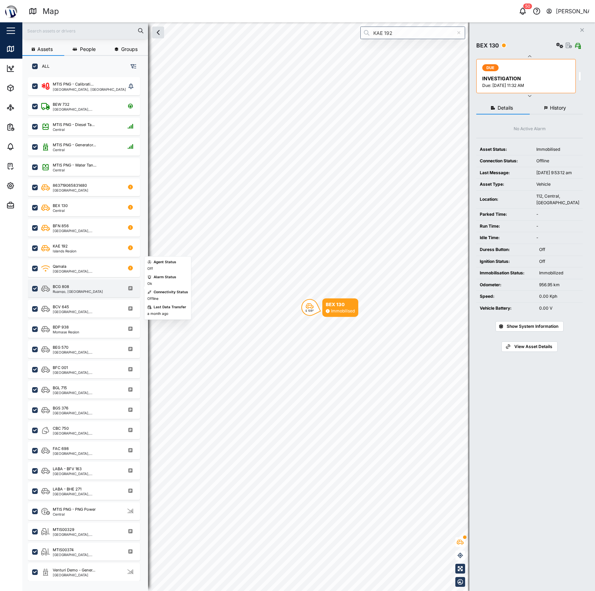
click at [92, 293] on div "Ruango, [GEOGRAPHIC_DATA]" at bounding box center [78, 291] width 50 height 3
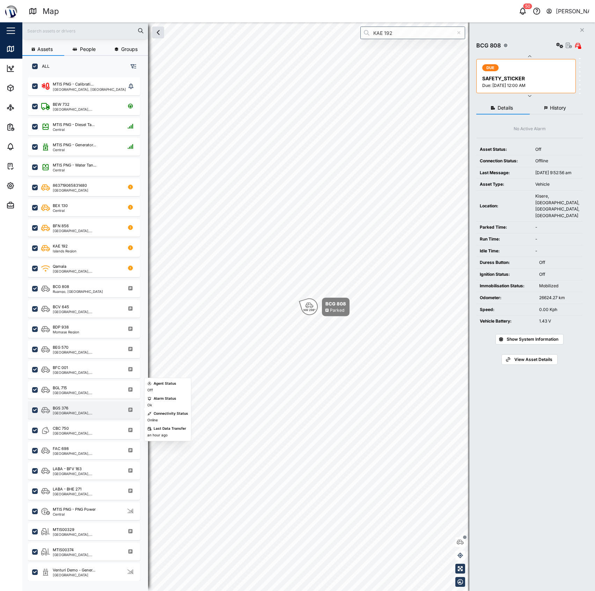
click at [92, 409] on div "BGS 376" at bounding box center [86, 408] width 67 height 6
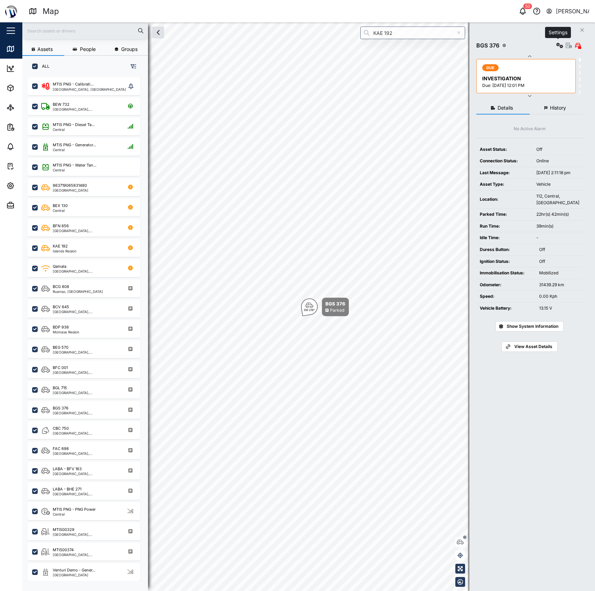
click at [556, 41] on button "button" at bounding box center [560, 46] width 10 height 10
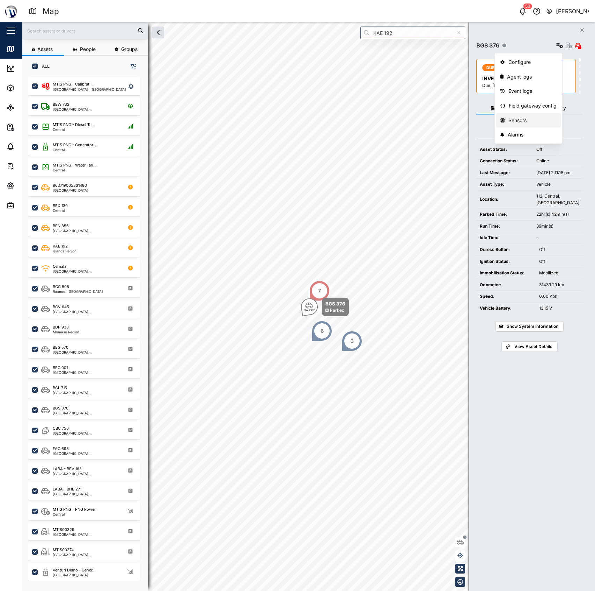
click at [530, 122] on div "Sensors" at bounding box center [533, 121] width 49 height 8
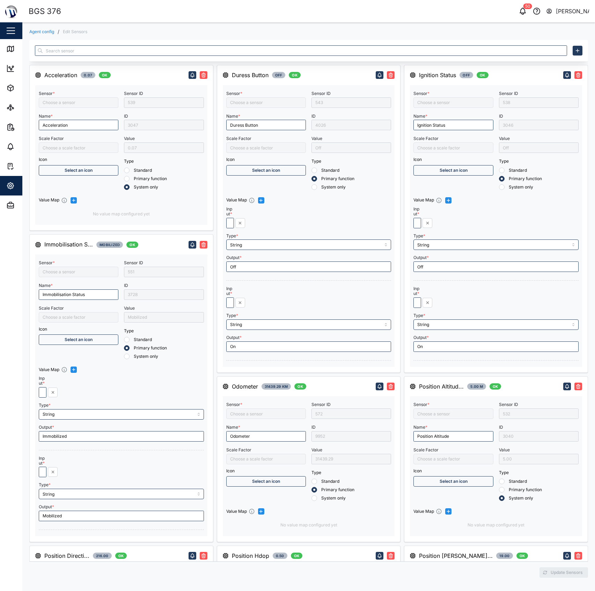
type input "X Acceleration"
type input "Digital Output 2"
type input "Position Direction"
type input "Position Speed"
type input "Z Acceleration"
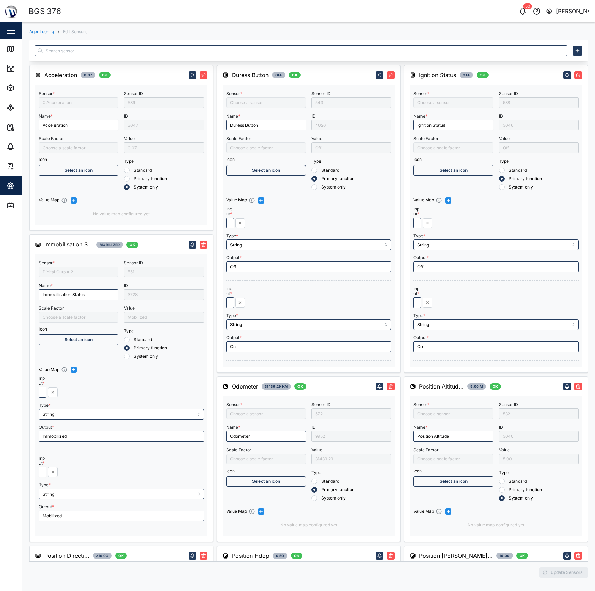
type input "Position Hdop"
type input "Ext Power Source Voltage"
type input "Engine Ignition Status"
type input "Y Acceleration"
type input "Vehicle Mileage"
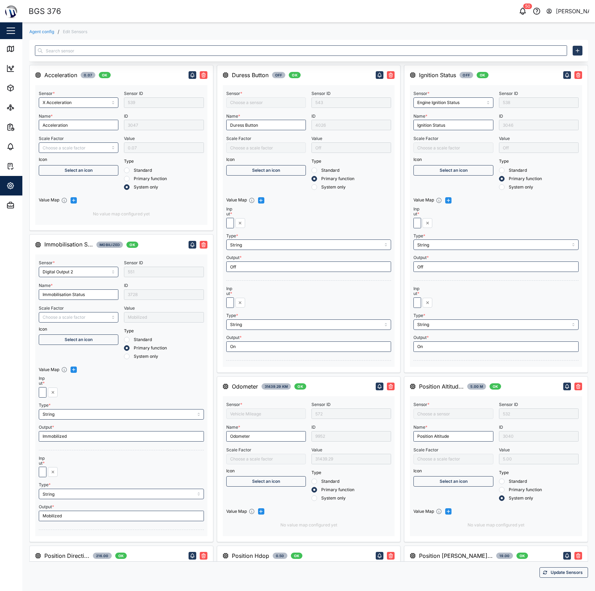
type input "Position Altitude"
type input "Position Satellites"
type input "Duress Button"
type input "Battery Voltage"
click at [10, 51] on icon at bounding box center [10, 49] width 6 height 6
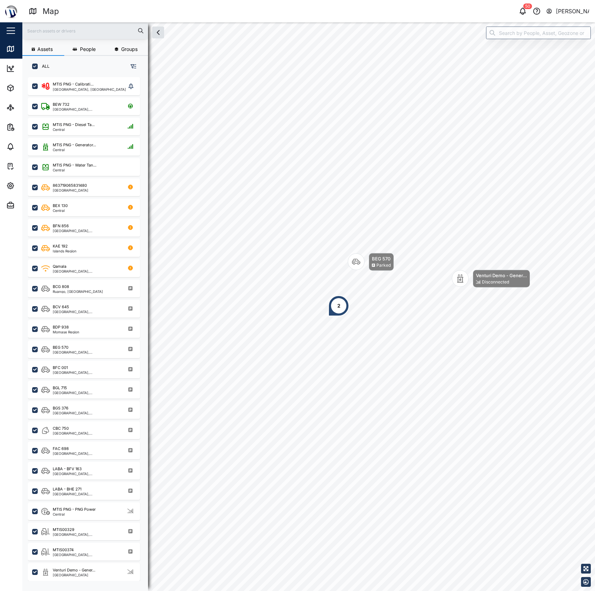
scroll to position [504, 108]
click at [542, 38] on input "search" at bounding box center [538, 33] width 105 height 13
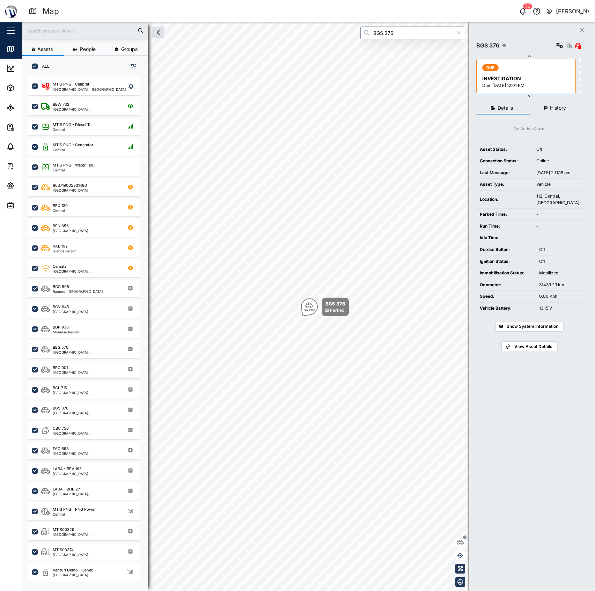
type input "BGS 376"
click at [563, 46] on div at bounding box center [569, 46] width 28 height 10
click at [558, 46] on icon "button" at bounding box center [559, 46] width 7 height 6
click at [540, 140] on link "Alarms" at bounding box center [528, 134] width 65 height 15
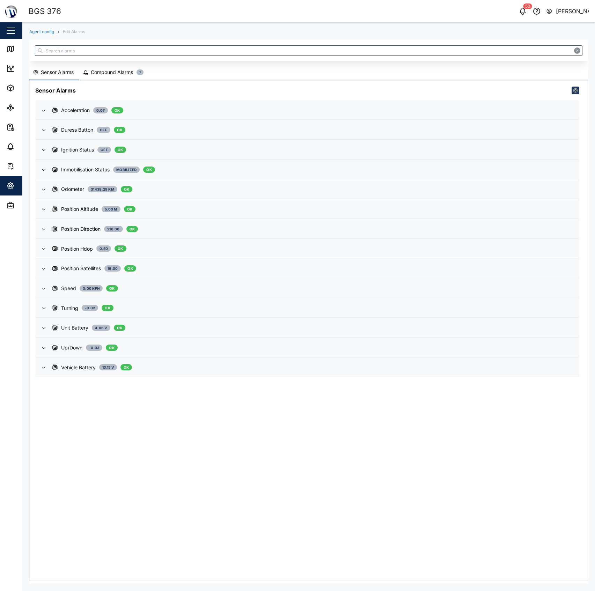
drag, startPoint x: 172, startPoint y: 287, endPoint x: 184, endPoint y: 286, distance: 12.6
click at [172, 287] on div "Speed 0.00 Kph OK" at bounding box center [312, 289] width 521 height 8
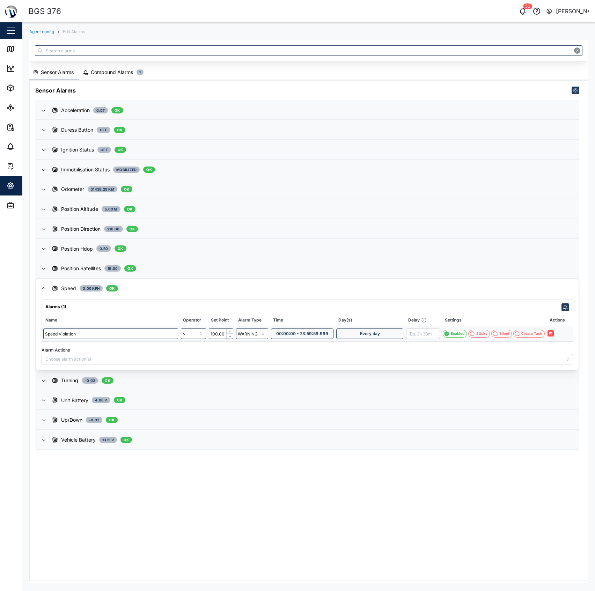
click at [388, 335] on div "Every day" at bounding box center [370, 334] width 57 height 10
click at [409, 368] on div "All Days Custom Days of the week Sun Mon Tue Wed Thu Fri Sat" at bounding box center [396, 371] width 112 height 32
click at [415, 365] on div "All Days Custom" at bounding box center [396, 361] width 112 height 12
click at [421, 357] on label "Custom" at bounding box center [423, 360] width 54 height 9
click at [396, 356] on input "Custom" at bounding box center [396, 356] width 0 height 0
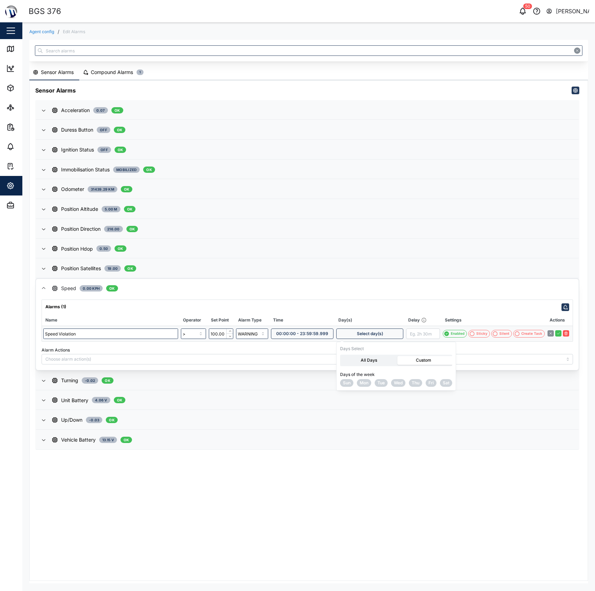
click at [381, 360] on label "All Days" at bounding box center [369, 360] width 54 height 9
click at [342, 356] on Days "All Days" at bounding box center [342, 356] width 0 height 0
click at [419, 361] on label "Custom" at bounding box center [423, 360] width 54 height 9
click at [396, 356] on input "Custom" at bounding box center [396, 356] width 0 height 0
click at [378, 362] on label "All Days" at bounding box center [369, 360] width 54 height 9
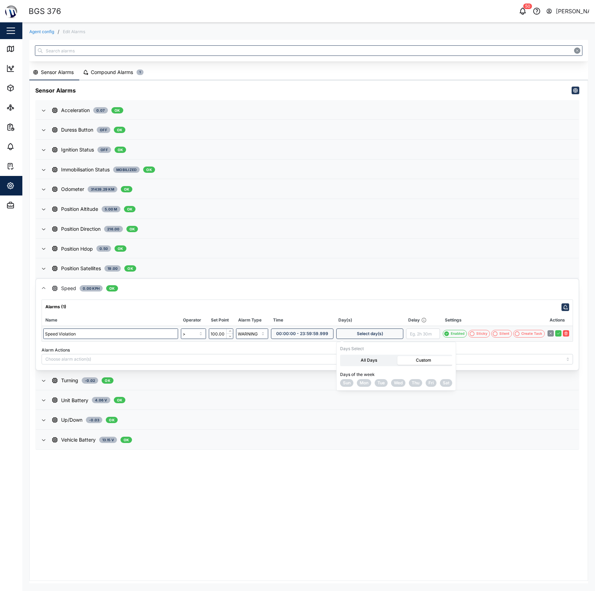
click at [342, 356] on Days "All Days" at bounding box center [342, 356] width 0 height 0
click at [362, 309] on div "Alarms (1) Name Operator Set Point Alarm Type Time Day(s) Delay Settings Action…" at bounding box center [307, 321] width 531 height 42
click at [1, 59] on link "Dashboard" at bounding box center [45, 69] width 91 height 20
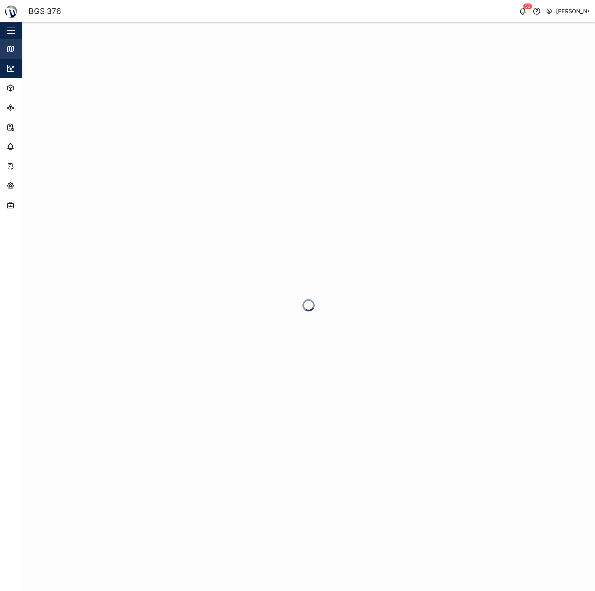
click at [6, 46] on link "Map" at bounding box center [45, 49] width 91 height 20
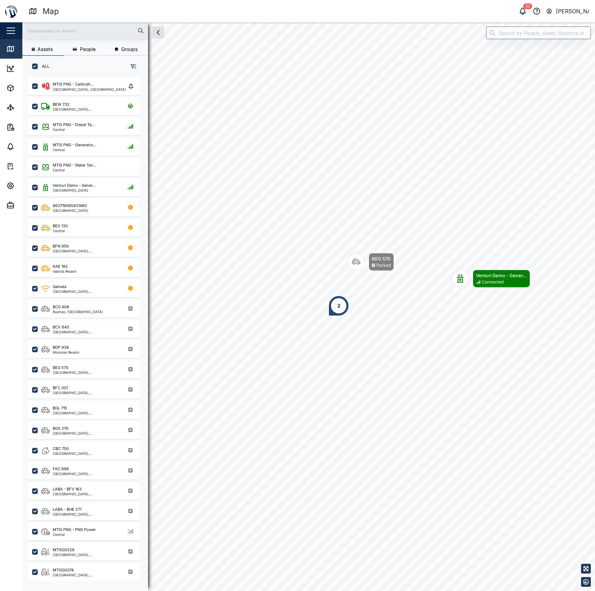
scroll to position [504, 108]
